Goal: Check status: Check status

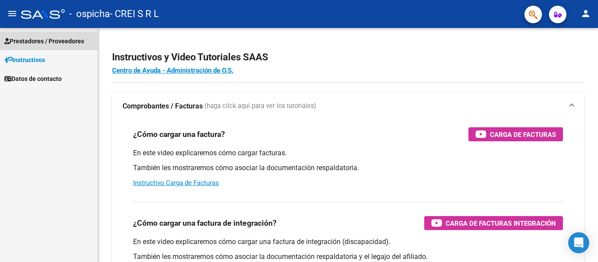
click at [43, 43] on span "Prestadores / Proveedores" at bounding box center [44, 41] width 80 height 10
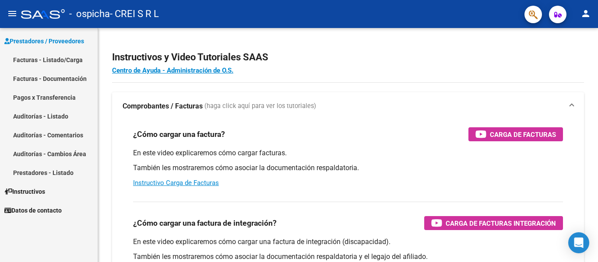
click at [53, 97] on link "Pagos x Transferencia" at bounding box center [49, 97] width 98 height 19
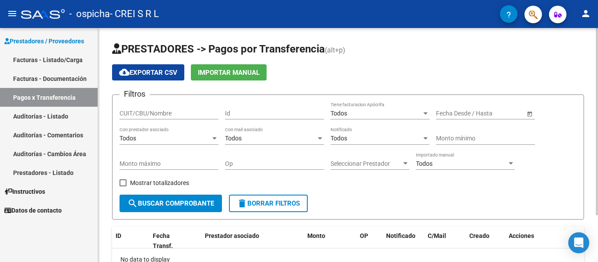
click at [531, 114] on span "Open calendar" at bounding box center [529, 113] width 21 height 21
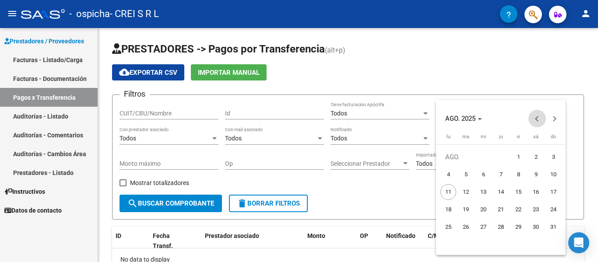
click at [536, 120] on button "Previous month" at bounding box center [537, 119] width 18 height 18
click at [469, 172] on span "1" at bounding box center [466, 175] width 16 height 16
type input "[DATE]"
click at [555, 120] on span "Next month" at bounding box center [555, 119] width 18 height 18
click at [514, 154] on span "1" at bounding box center [518, 157] width 16 height 16
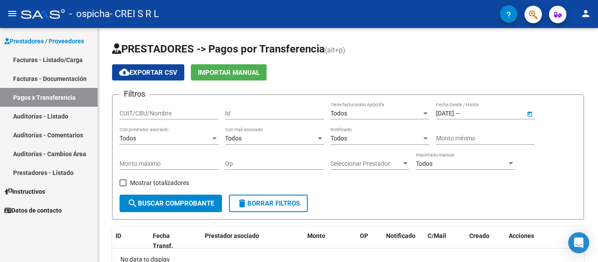
type input "[DATE]"
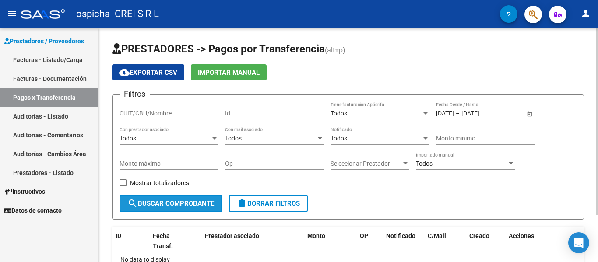
click at [182, 207] on span "search Buscar Comprobante" at bounding box center [170, 204] width 87 height 8
click at [533, 115] on span "Open calendar" at bounding box center [529, 113] width 21 height 21
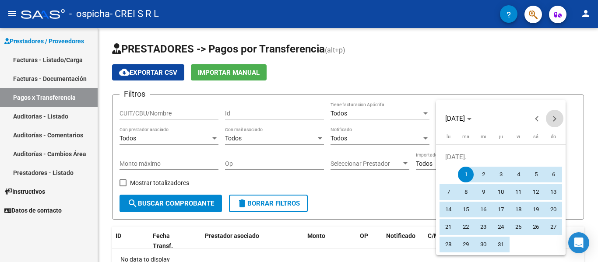
click at [552, 119] on button "Next month" at bounding box center [555, 119] width 18 height 18
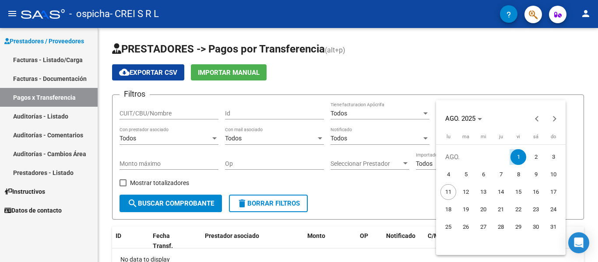
click at [447, 190] on span "11" at bounding box center [448, 192] width 16 height 16
type input "[DATE]"
drag, startPoint x: 521, startPoint y: 161, endPoint x: 530, endPoint y: 160, distance: 9.2
click at [524, 160] on span "1" at bounding box center [518, 157] width 16 height 16
type input "[DATE]"
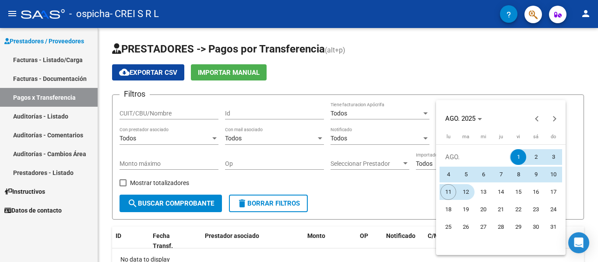
click at [465, 193] on span "12" at bounding box center [466, 192] width 16 height 16
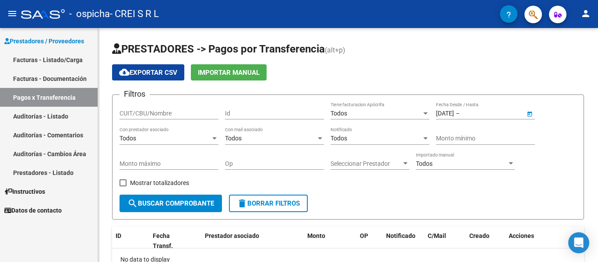
type input "[DATE]"
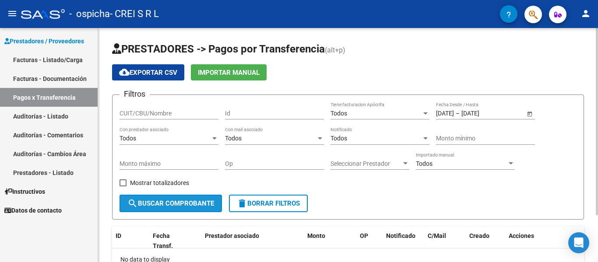
click at [191, 206] on span "search Buscar Comprobante" at bounding box center [170, 204] width 87 height 8
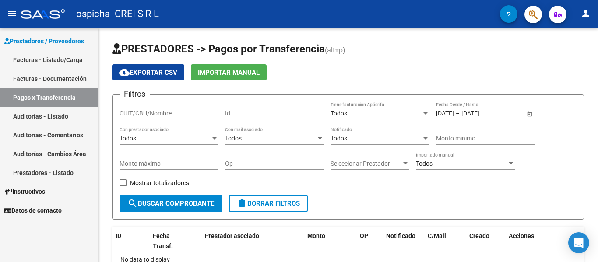
click at [69, 62] on link "Facturas - Listado/Carga" at bounding box center [49, 59] width 98 height 19
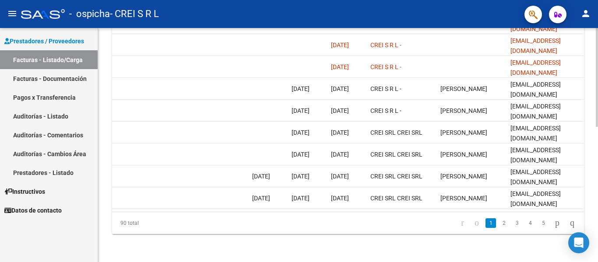
scroll to position [0, 1373]
